Goal: Communication & Community: Answer question/provide support

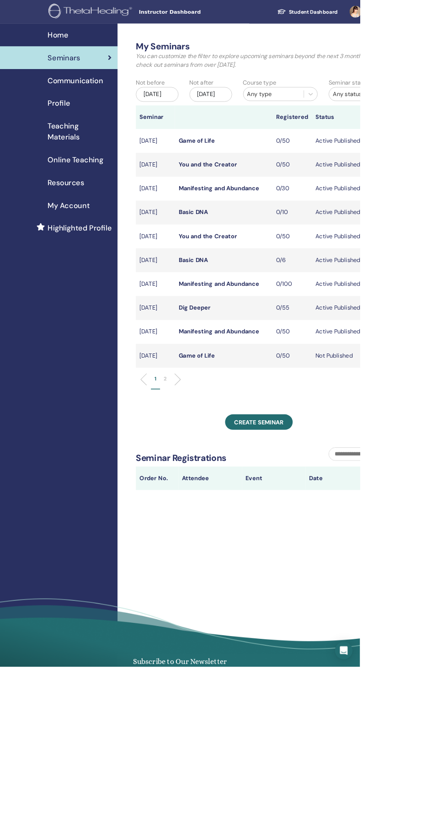
click at [126, 104] on span "Communication" at bounding box center [93, 100] width 69 height 14
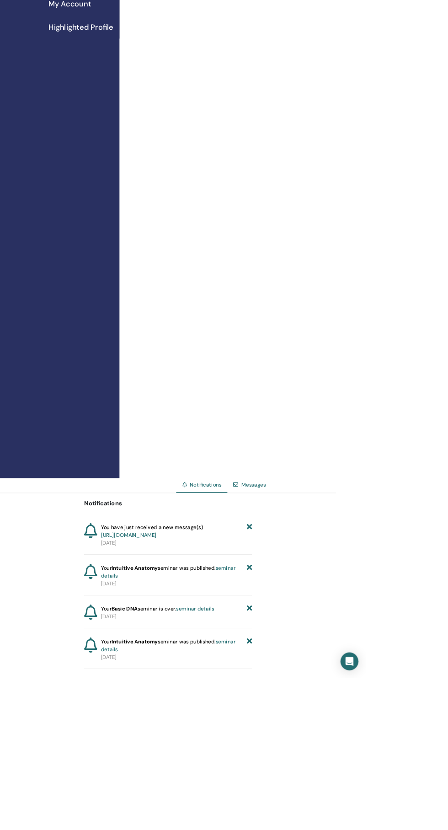
scroll to position [255, 0]
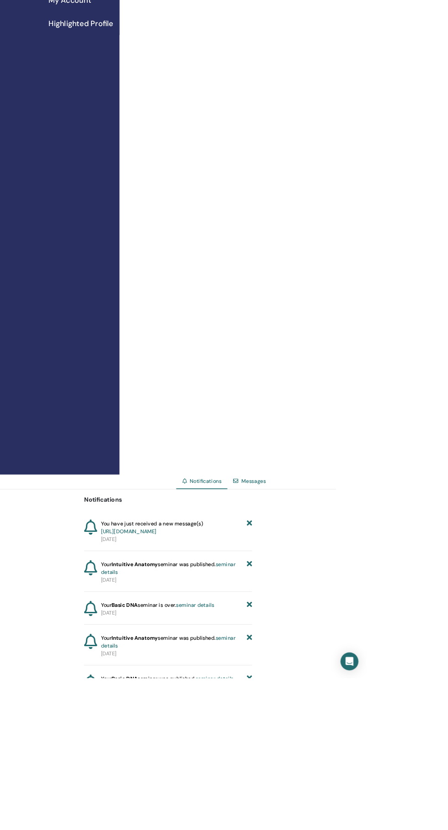
click at [312, 594] on link "Messages" at bounding box center [311, 589] width 30 height 8
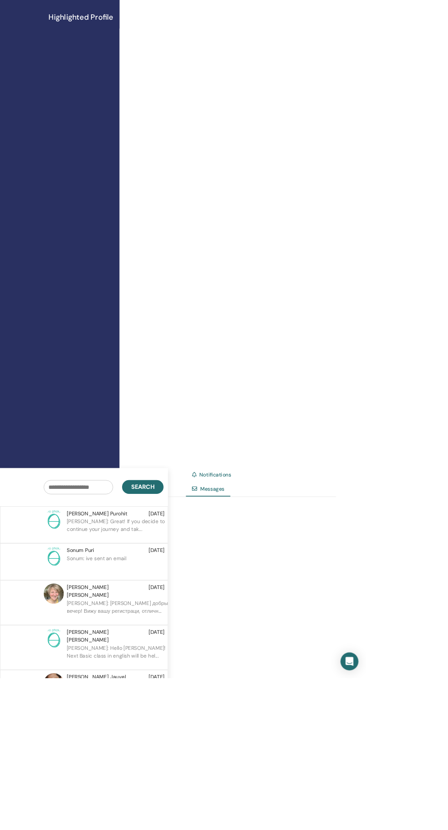
scroll to position [266, 0]
click at [171, 658] on p "Elena: Great! If you decide to continue your journey and tak..." at bounding box center [148, 644] width 133 height 27
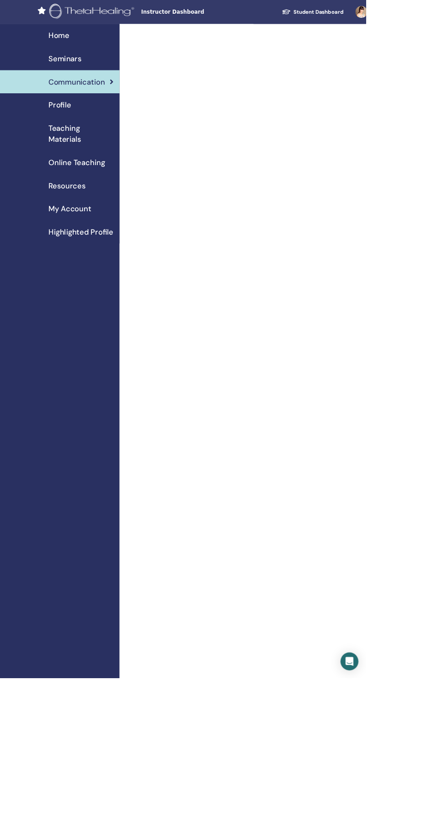
click at [111, 44] on div "Home" at bounding box center [73, 44] width 132 height 14
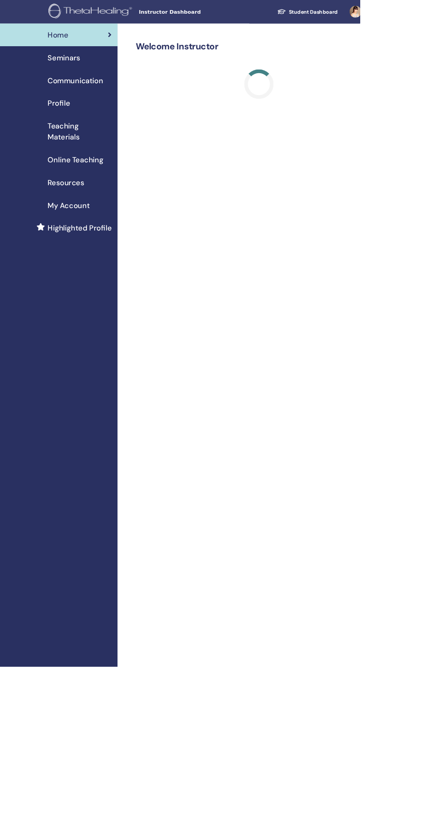
click at [106, 77] on div "Seminars" at bounding box center [73, 72] width 132 height 14
